Goal: Communication & Community: Answer question/provide support

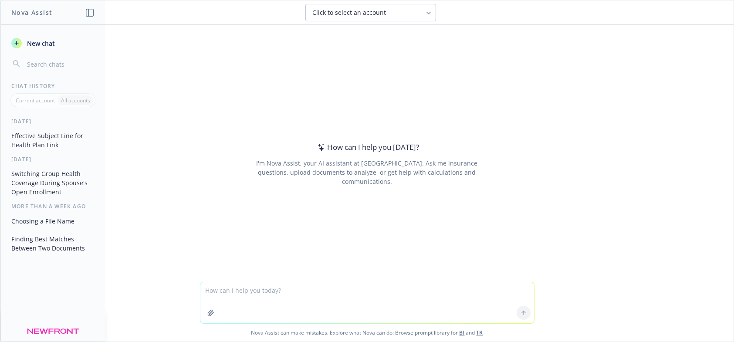
click at [307, 294] on textarea at bounding box center [367, 302] width 334 height 41
type textarea "If I give you the summary of benefit and coverages for 2 plans can you tell me …"
click at [517, 311] on button at bounding box center [524, 313] width 14 height 14
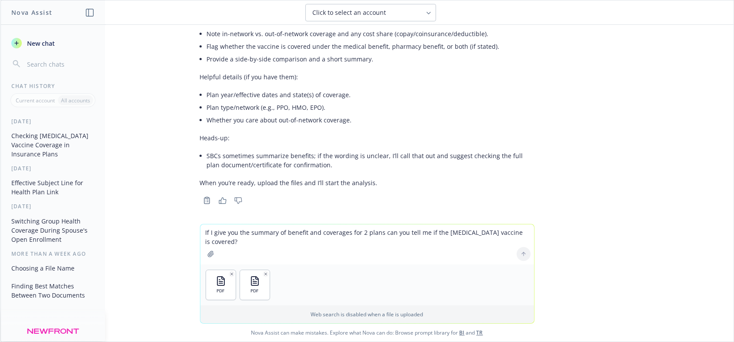
scroll to position [91, 0]
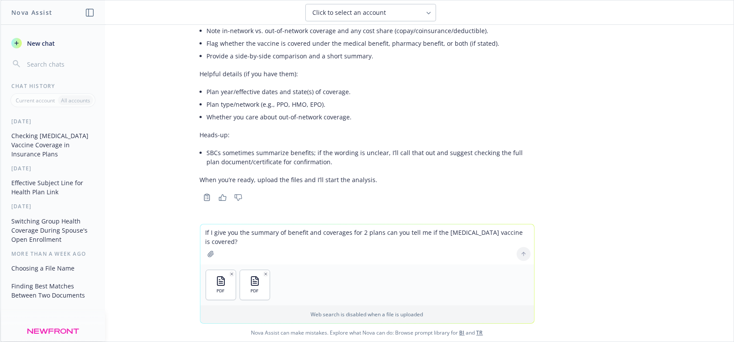
click at [264, 234] on textarea "If I give you the summary of benefit and coverages for 2 plans can you tell me …" at bounding box center [367, 244] width 334 height 40
type textarea "Here they are"
click at [522, 257] on button at bounding box center [524, 254] width 14 height 14
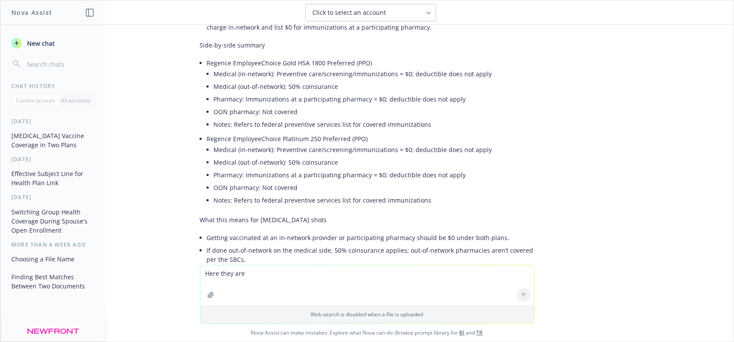
scroll to position [388, 0]
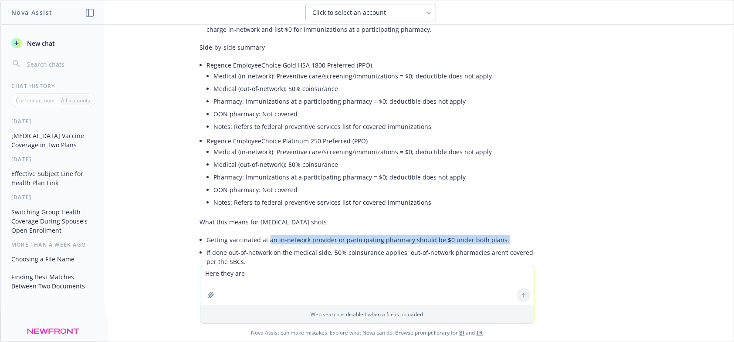
drag, startPoint x: 262, startPoint y: 240, endPoint x: 492, endPoint y: 237, distance: 229.5
click at [492, 237] on li "Getting vaccinated at an in-network provider or participating pharmacy should b…" at bounding box center [371, 239] width 328 height 13
copy li "an in-network provider or participating pharmacy should be $0 under both plans."
